Goal: Browse casually: Explore the website without a specific task or goal

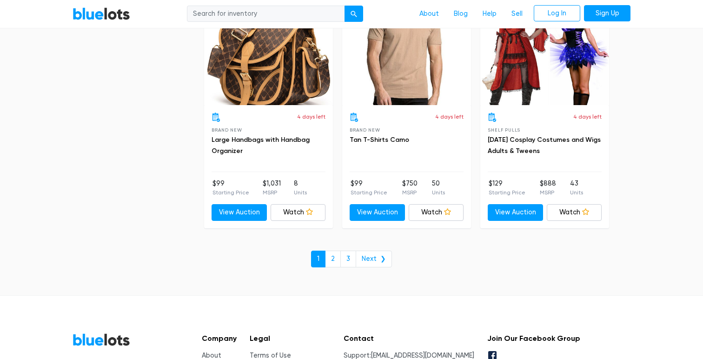
scroll to position [4075, 0]
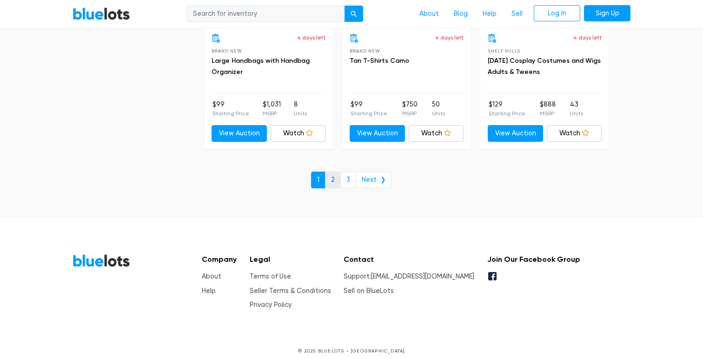
click at [334, 181] on link "2" at bounding box center [333, 179] width 16 height 17
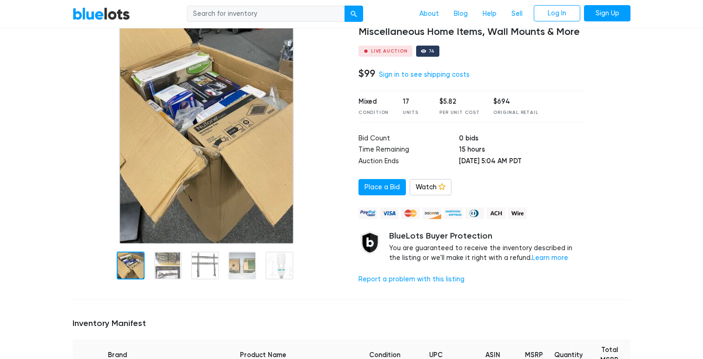
scroll to position [80, 0]
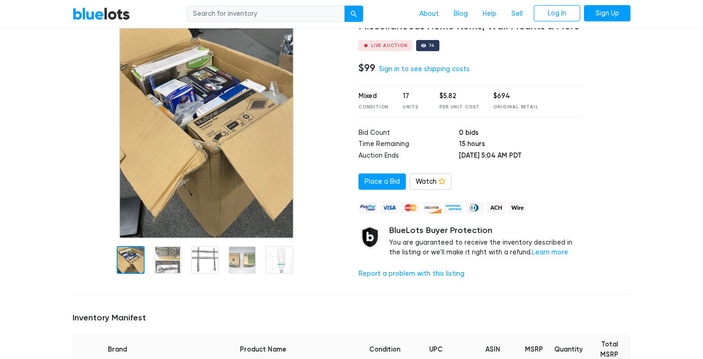
click at [228, 260] on div at bounding box center [209, 146] width 286 height 280
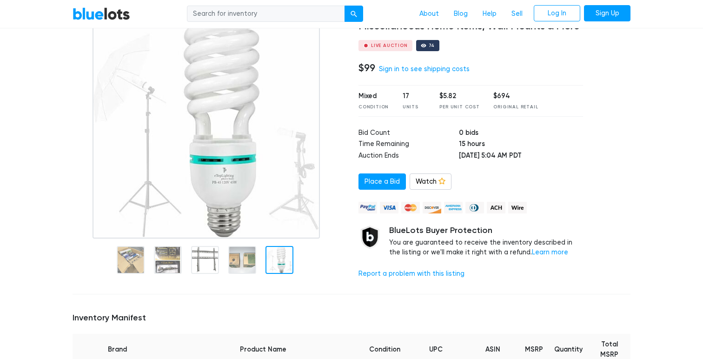
click at [273, 206] on img at bounding box center [205, 122] width 227 height 232
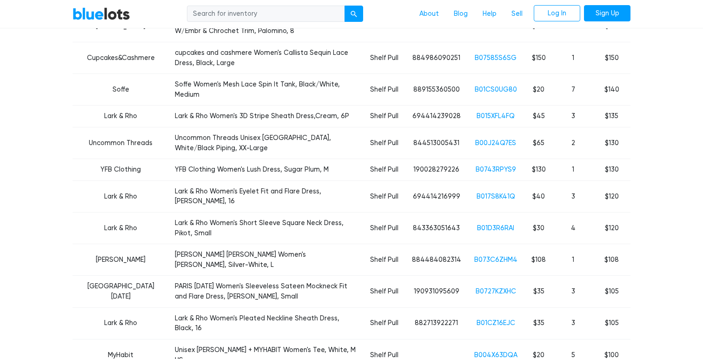
scroll to position [501, 0]
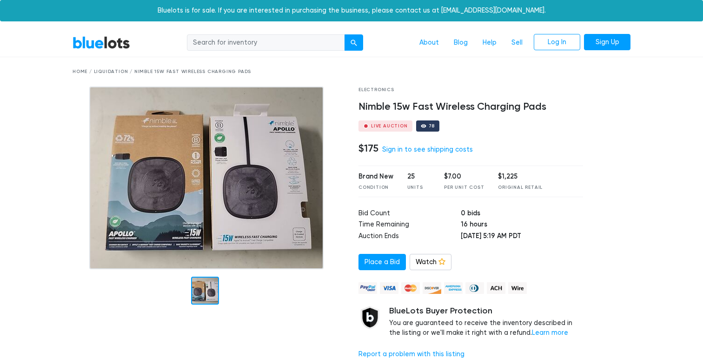
click at [205, 294] on div at bounding box center [205, 291] width 28 height 28
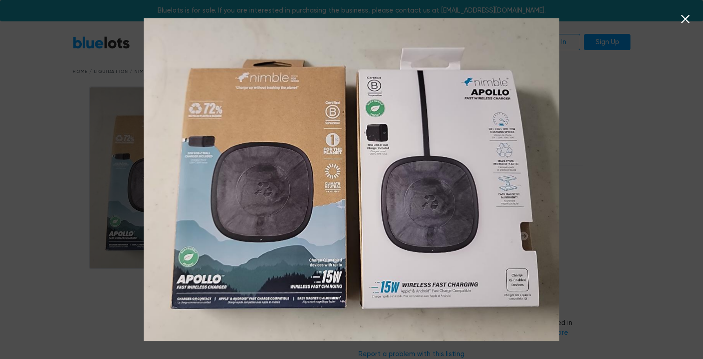
click at [685, 22] on icon at bounding box center [685, 19] width 14 height 14
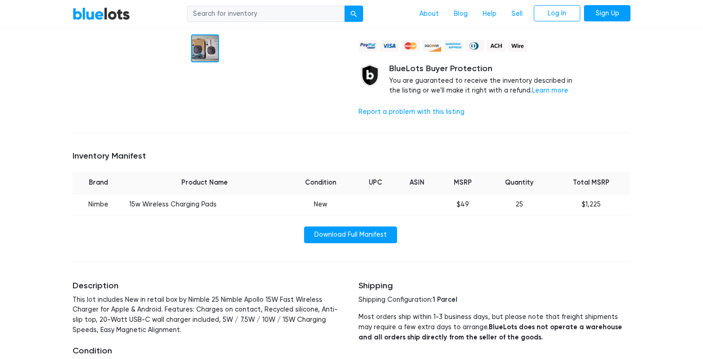
scroll to position [248, 0]
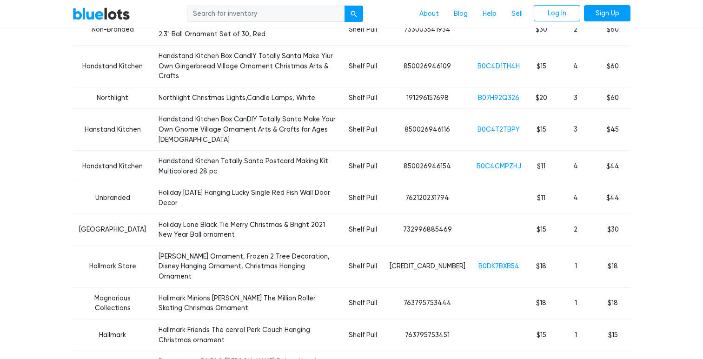
scroll to position [768, 0]
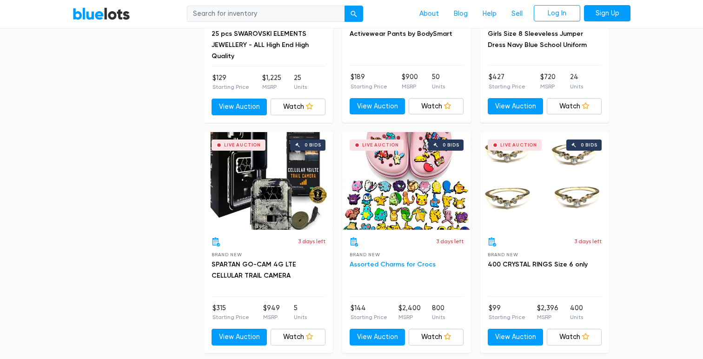
scroll to position [2950, 0]
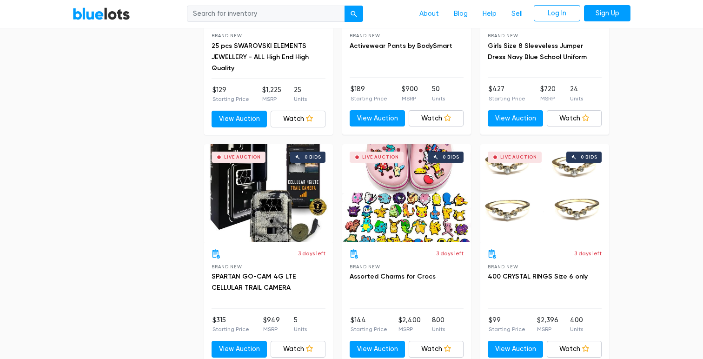
click at [411, 197] on div "Live Auction 0 bids" at bounding box center [406, 193] width 129 height 98
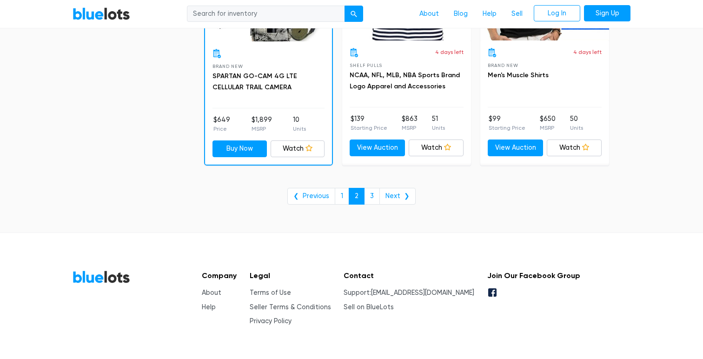
scroll to position [3868, 0]
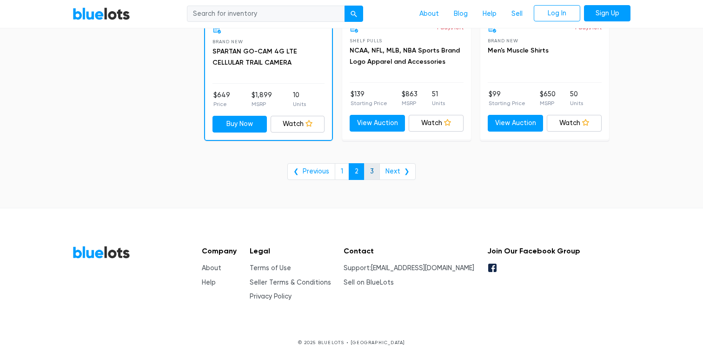
click at [371, 165] on link "3" at bounding box center [372, 171] width 16 height 17
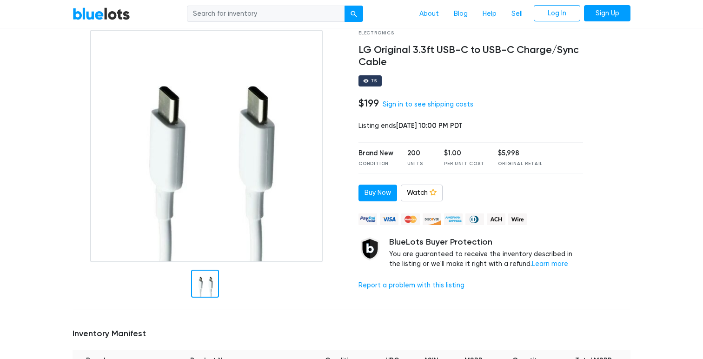
scroll to position [161, 0]
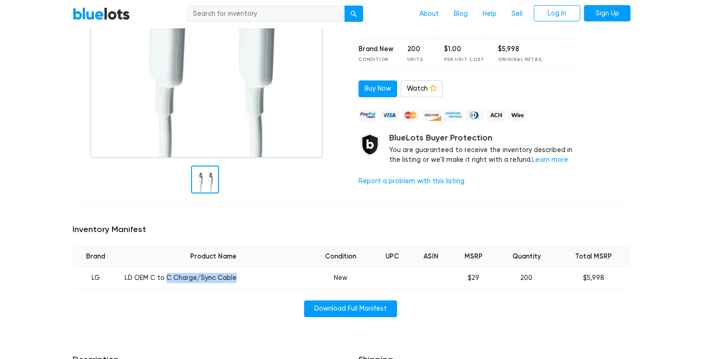
drag, startPoint x: 165, startPoint y: 282, endPoint x: 253, endPoint y: 282, distance: 88.3
click at [253, 282] on td "LD OEM C to C Charge/Sync Cable" at bounding box center [213, 278] width 189 height 22
click at [248, 279] on td "LD OEM C to C Charge/Sync Cable" at bounding box center [213, 278] width 189 height 22
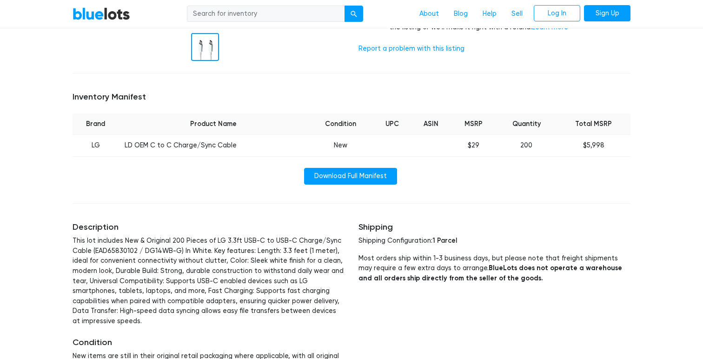
scroll to position [380, 0]
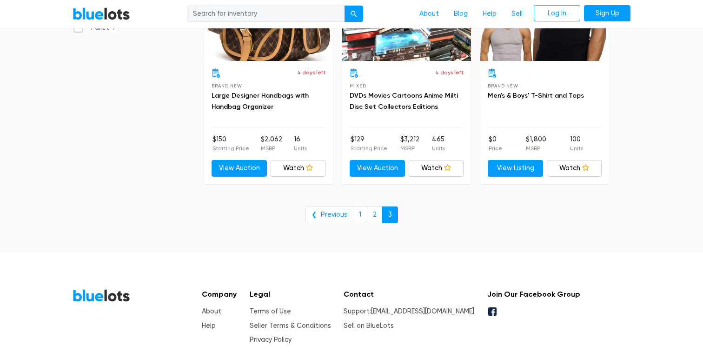
scroll to position [367, 0]
